Goal: Transaction & Acquisition: Purchase product/service

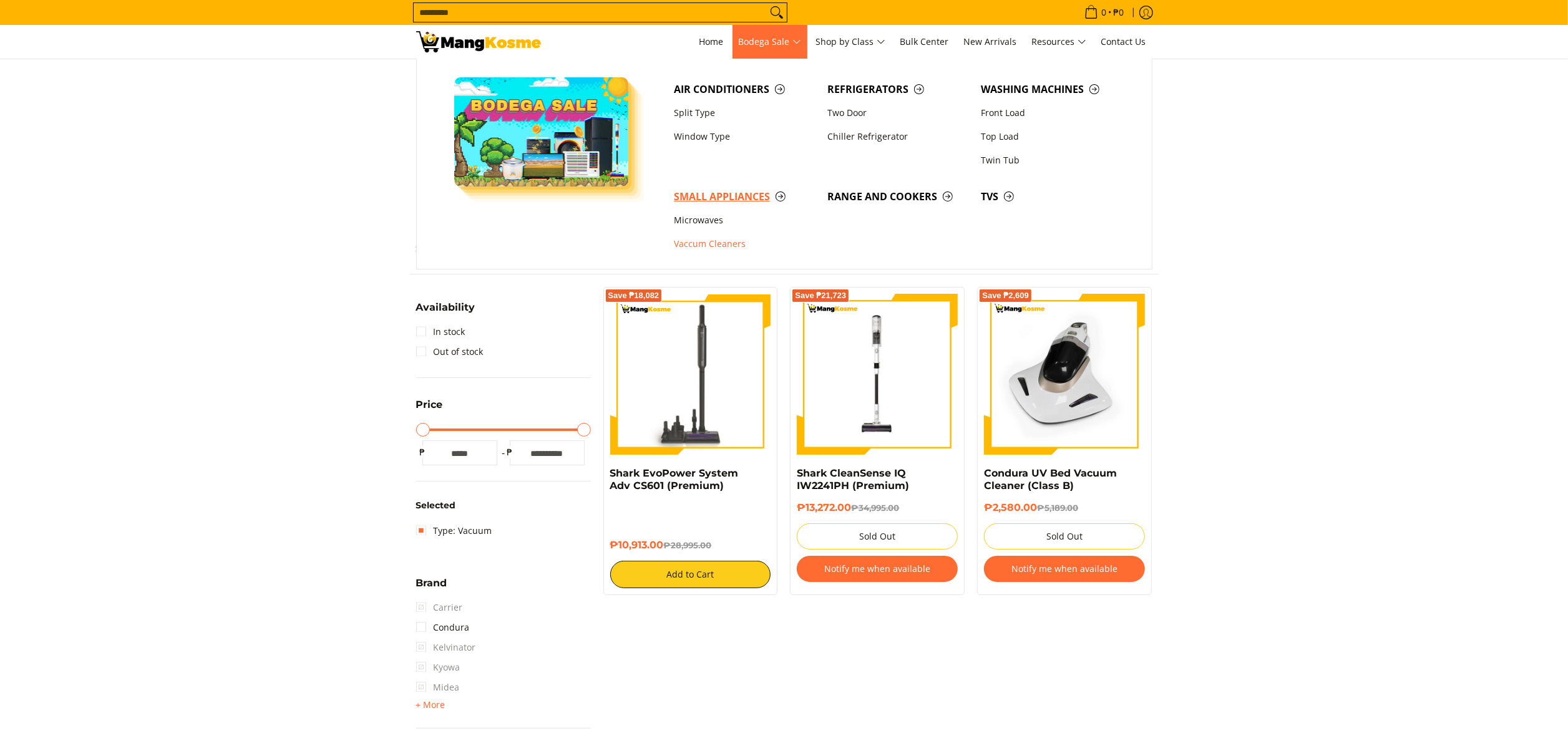
click at [709, 192] on span "Small Appliances" at bounding box center [744, 196] width 141 height 16
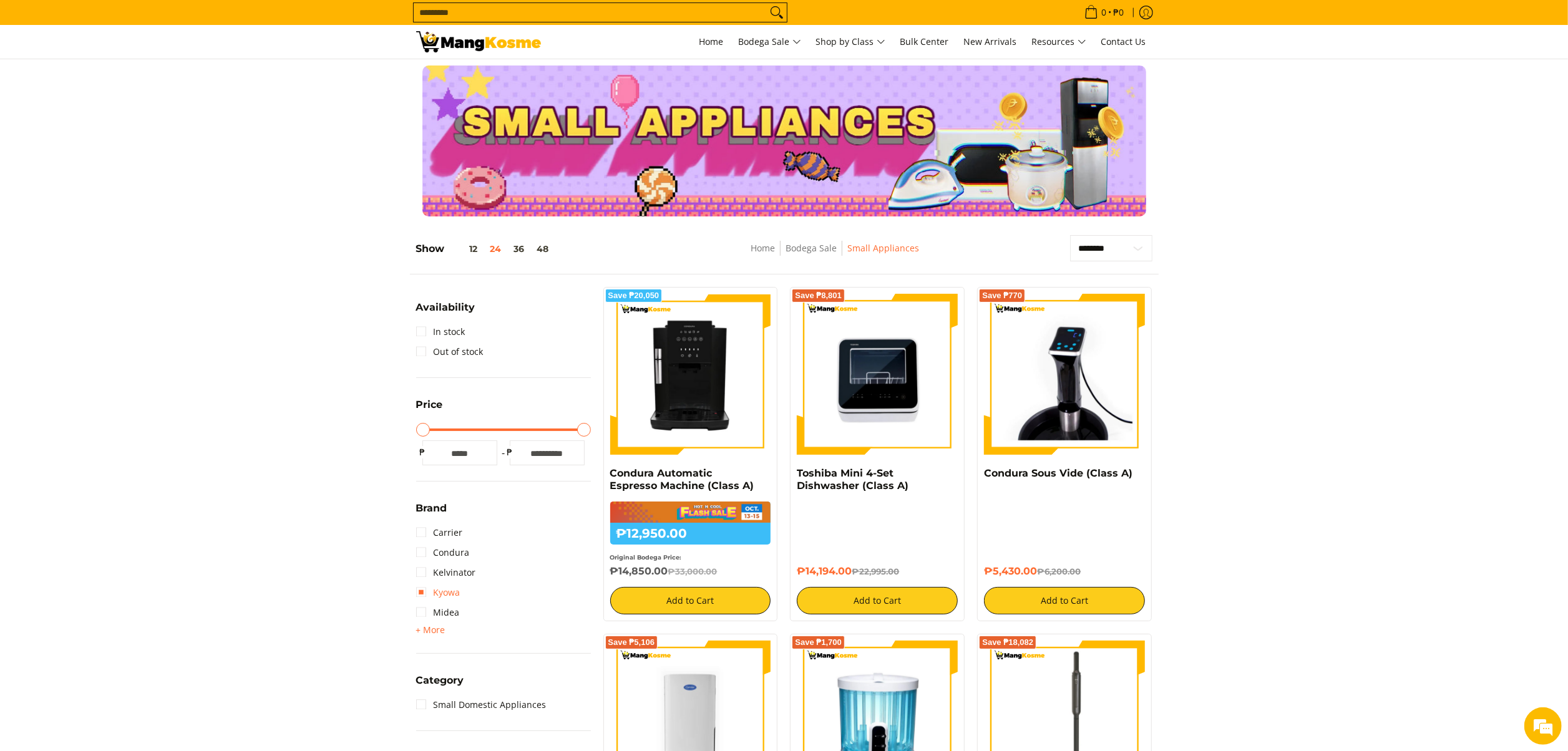
click at [441, 589] on link "Kyowa" at bounding box center [438, 593] width 44 height 20
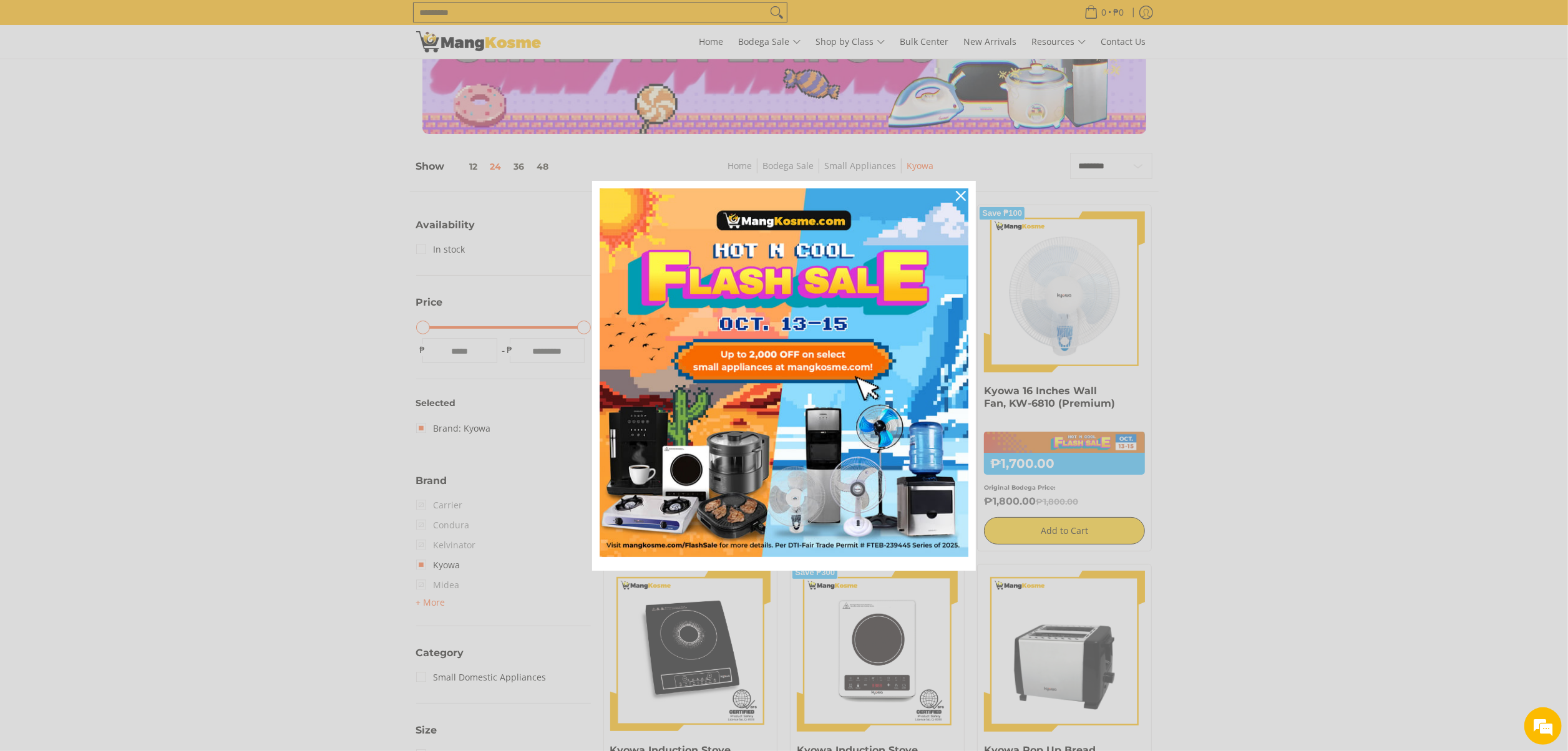
scroll to position [171, 0]
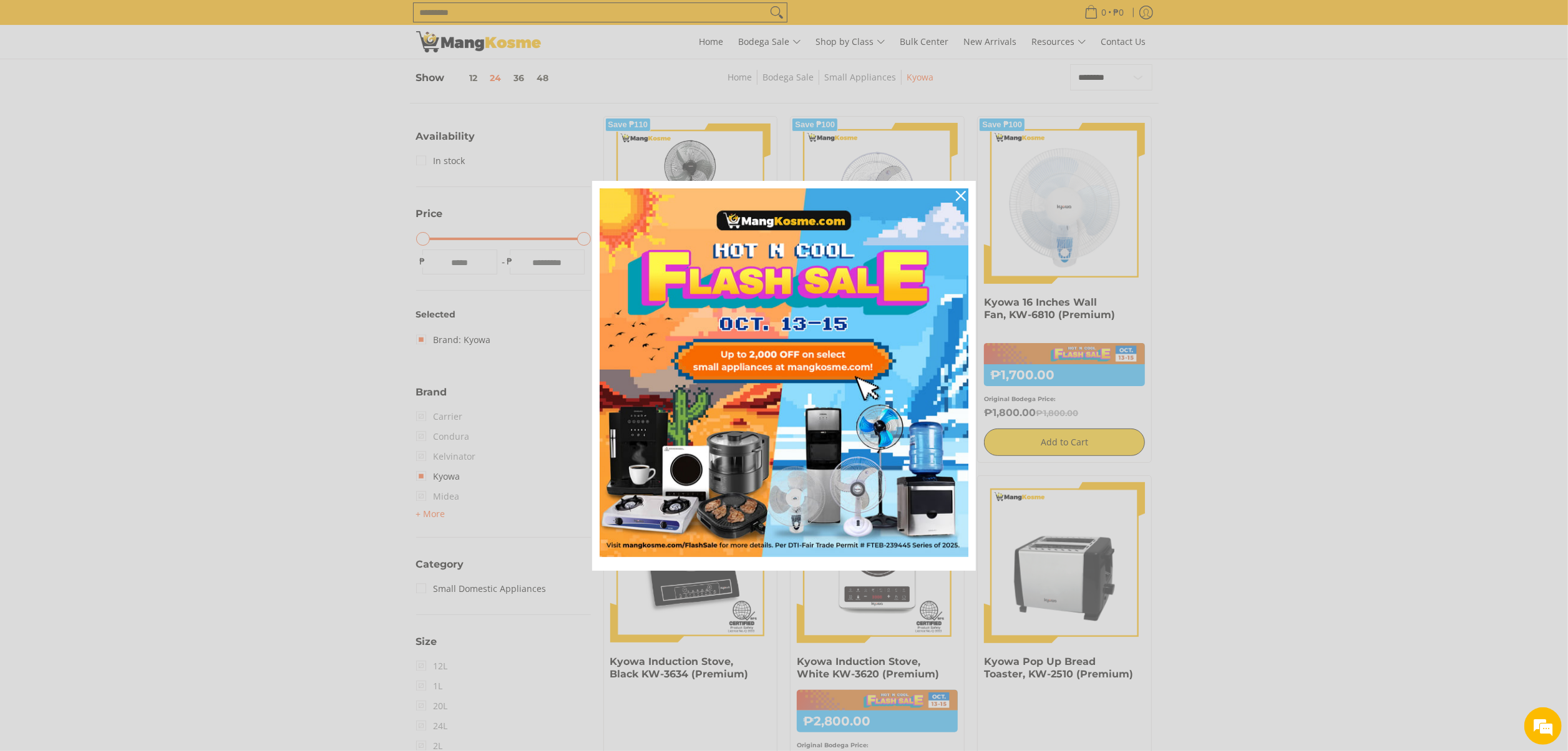
click at [962, 191] on icon "close icon" at bounding box center [961, 196] width 10 height 10
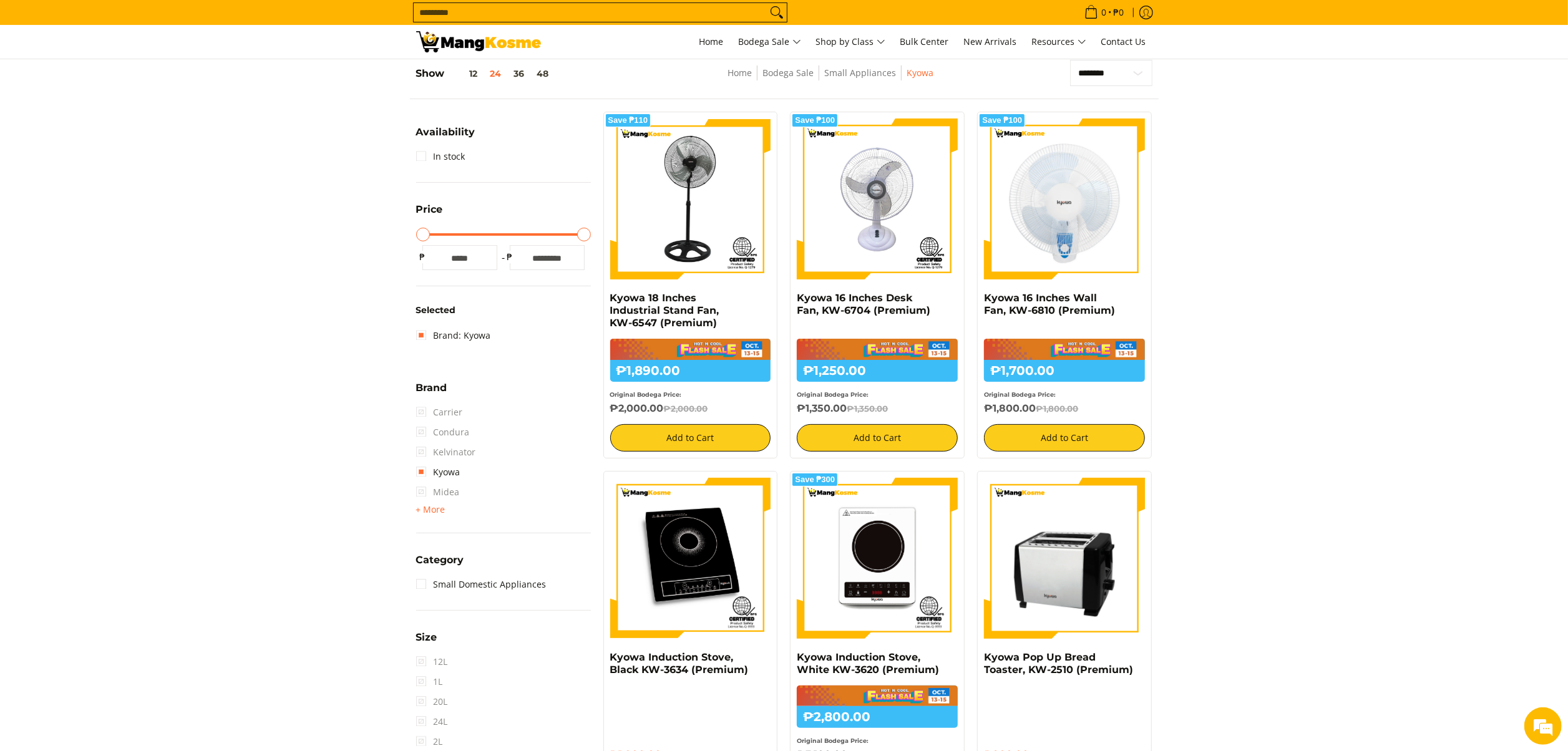
scroll to position [300, 0]
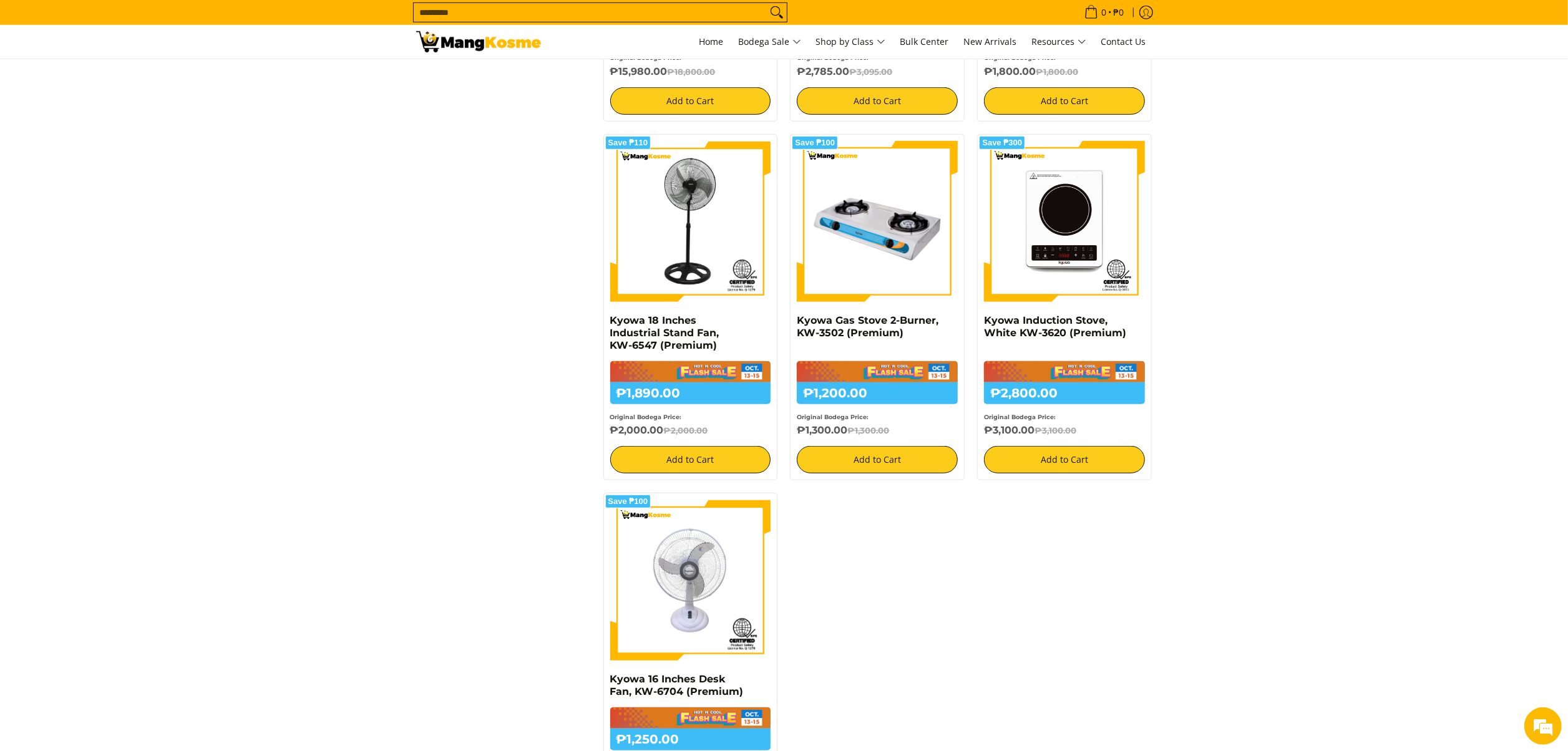
scroll to position [998, 0]
